Goal: Task Accomplishment & Management: Complete application form

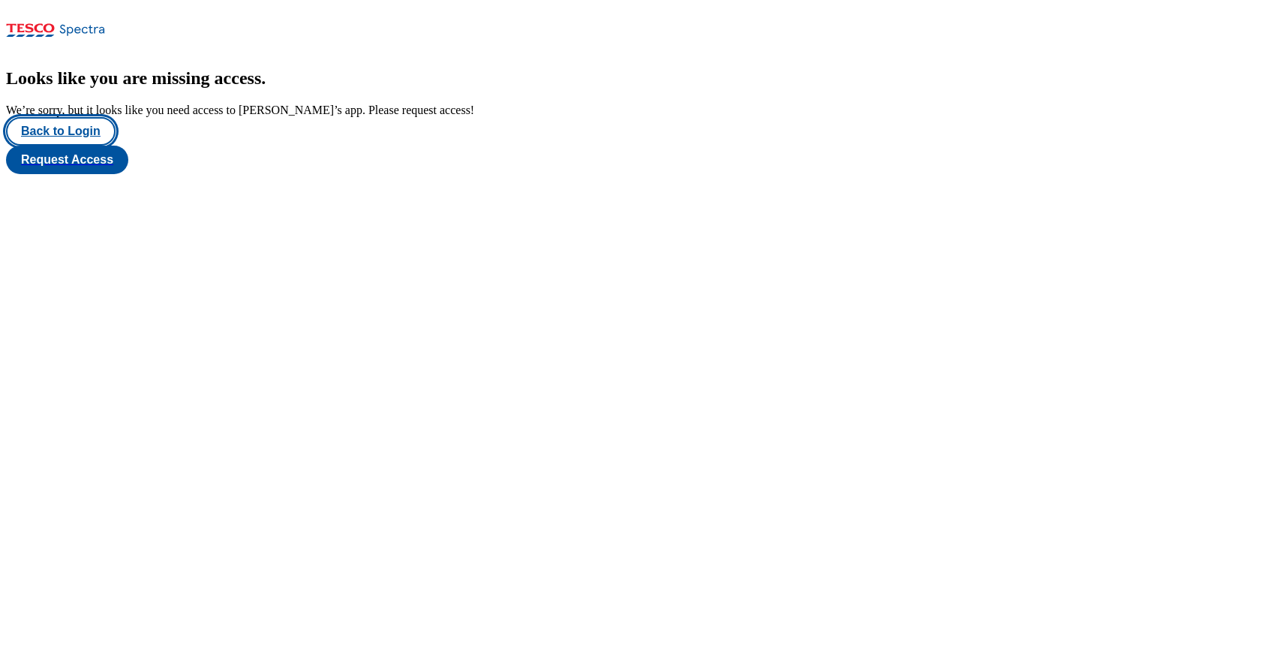
click at [89, 146] on button "Back to Login" at bounding box center [61, 131] width 110 height 29
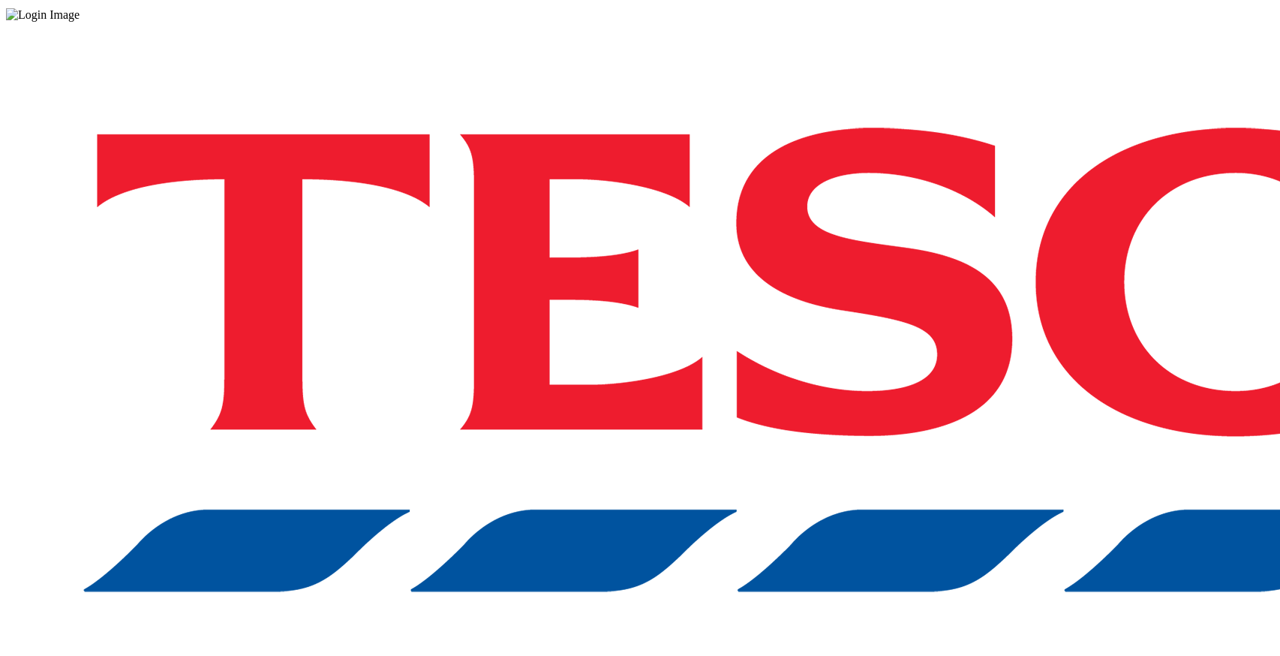
scroll to position [48, 0]
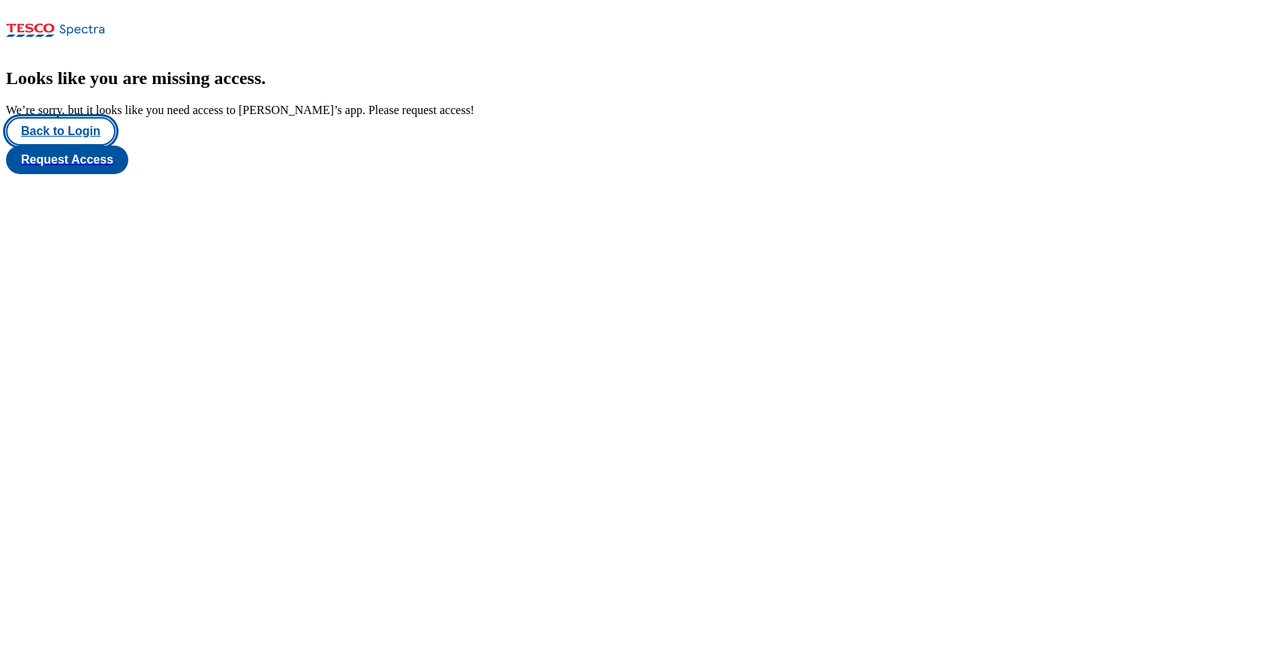
click at [86, 146] on button "Back to Login" at bounding box center [61, 131] width 110 height 29
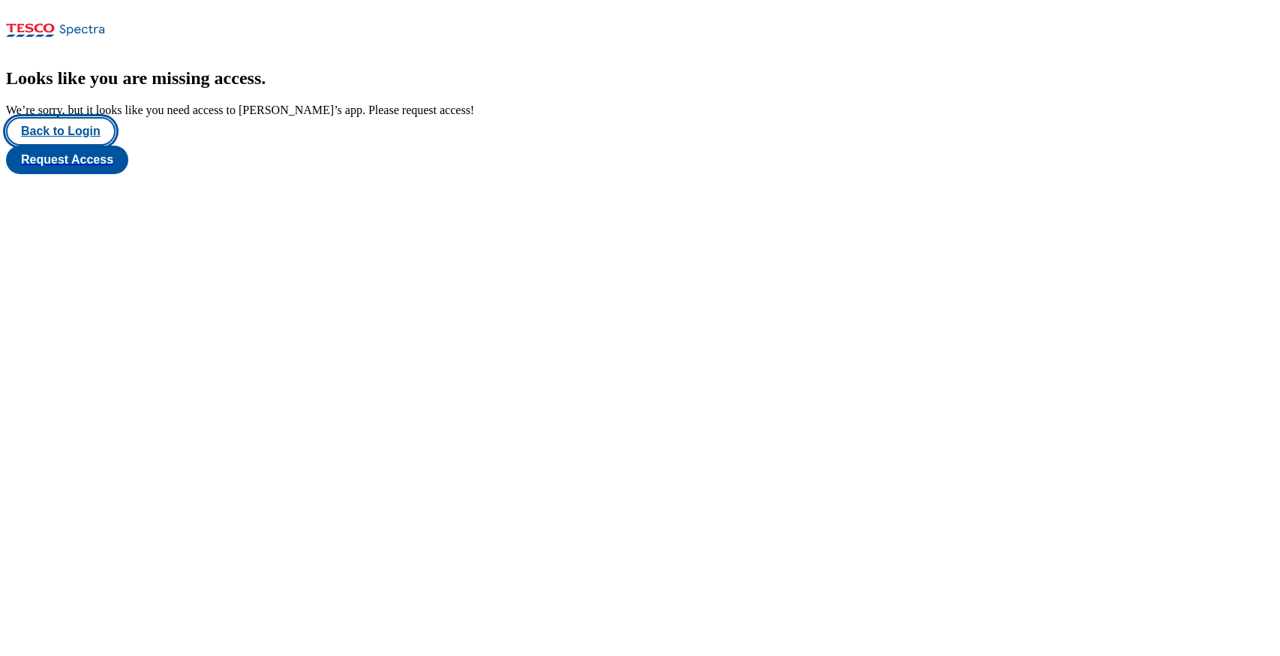
click at [75, 146] on button "Back to Login" at bounding box center [61, 131] width 110 height 29
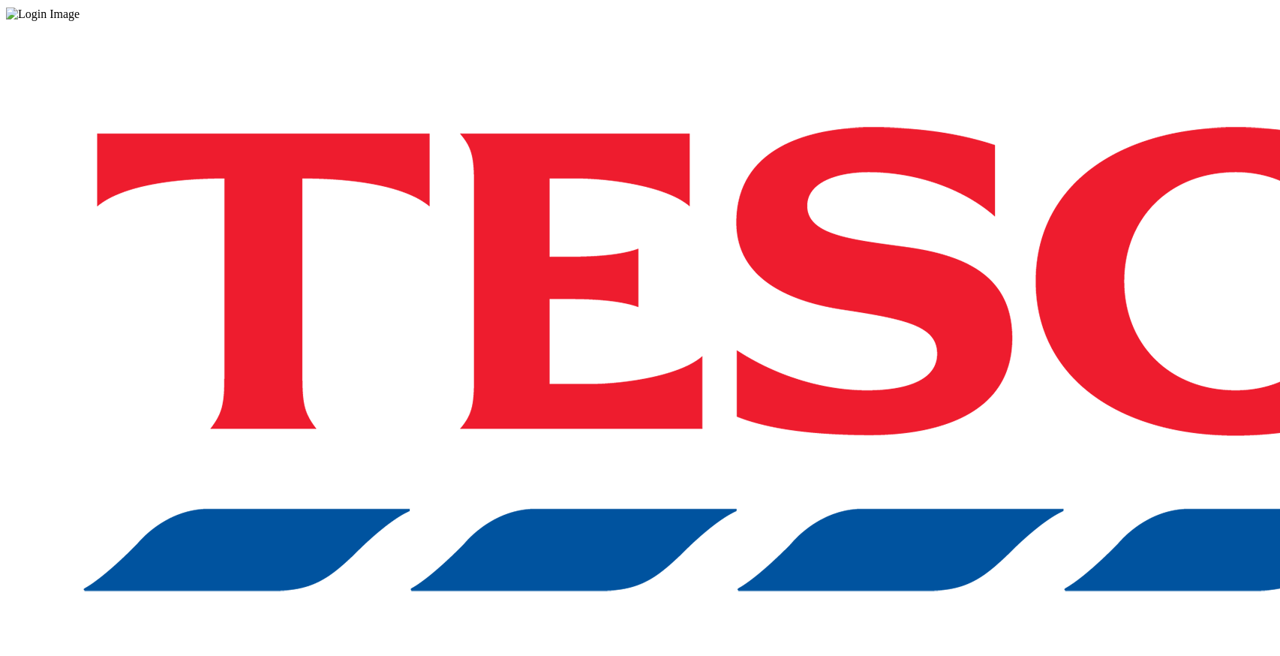
scroll to position [48, 0]
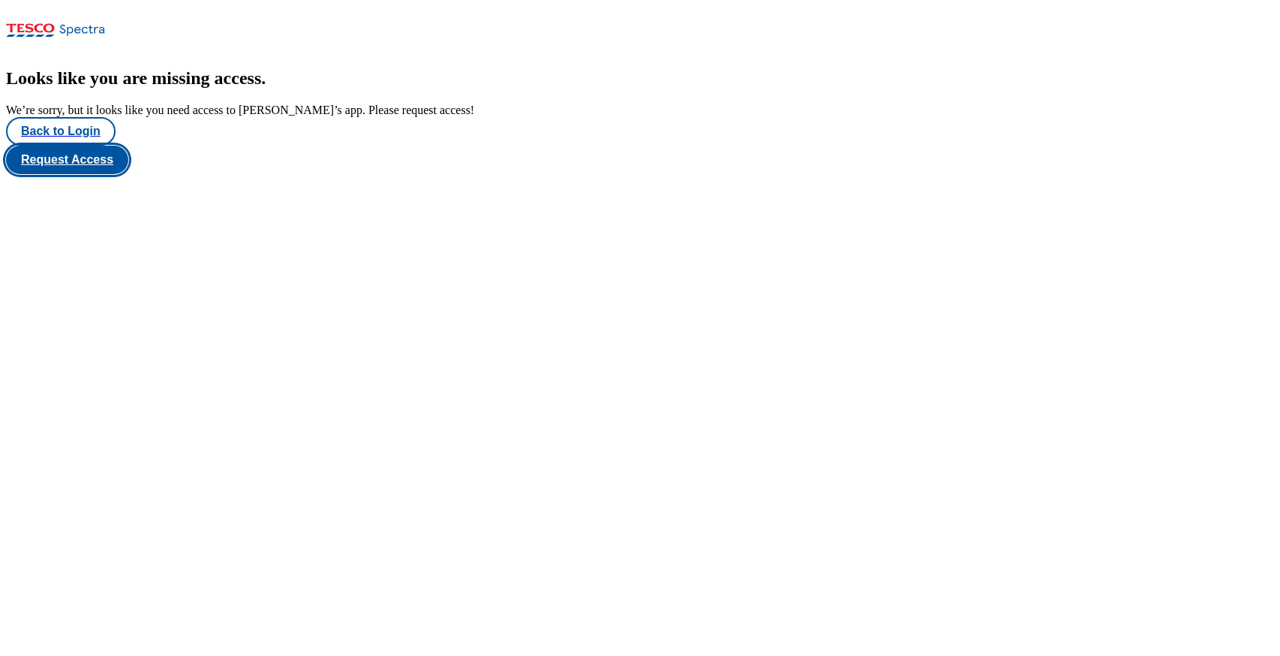
click at [128, 174] on button "Request Access" at bounding box center [67, 160] width 122 height 29
click at [54, 28] on icon at bounding box center [56, 35] width 100 height 32
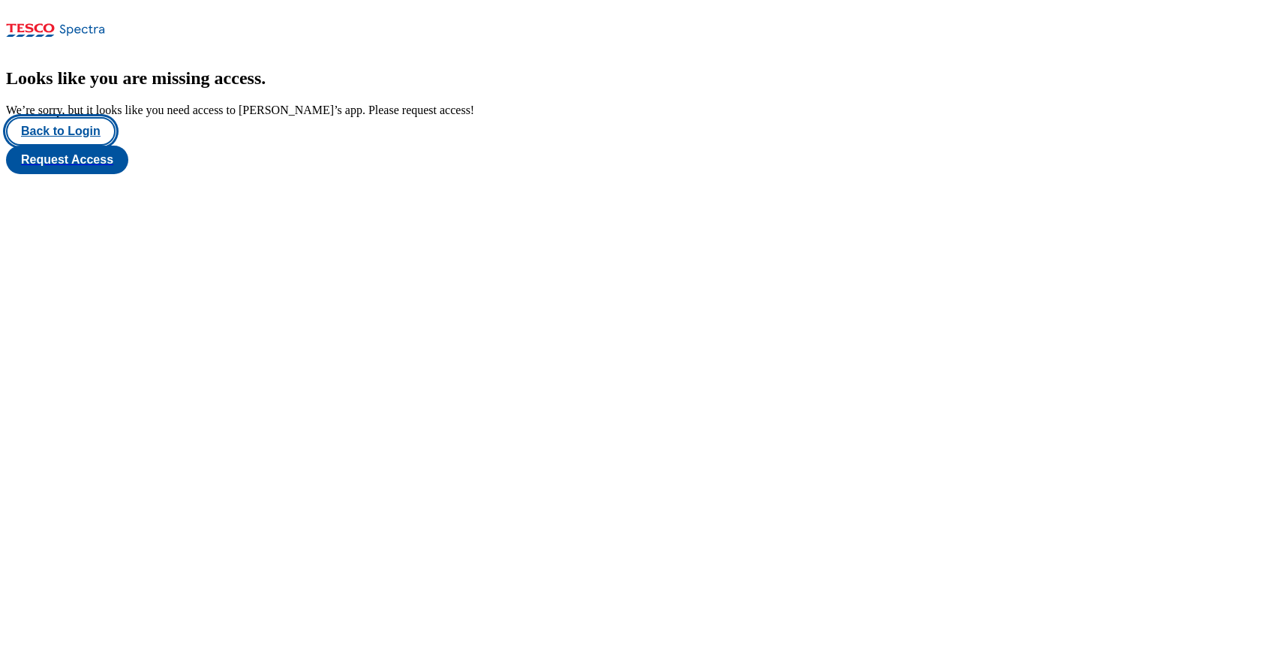
click at [91, 146] on button "Back to Login" at bounding box center [61, 131] width 110 height 29
